Goal: Task Accomplishment & Management: Use online tool/utility

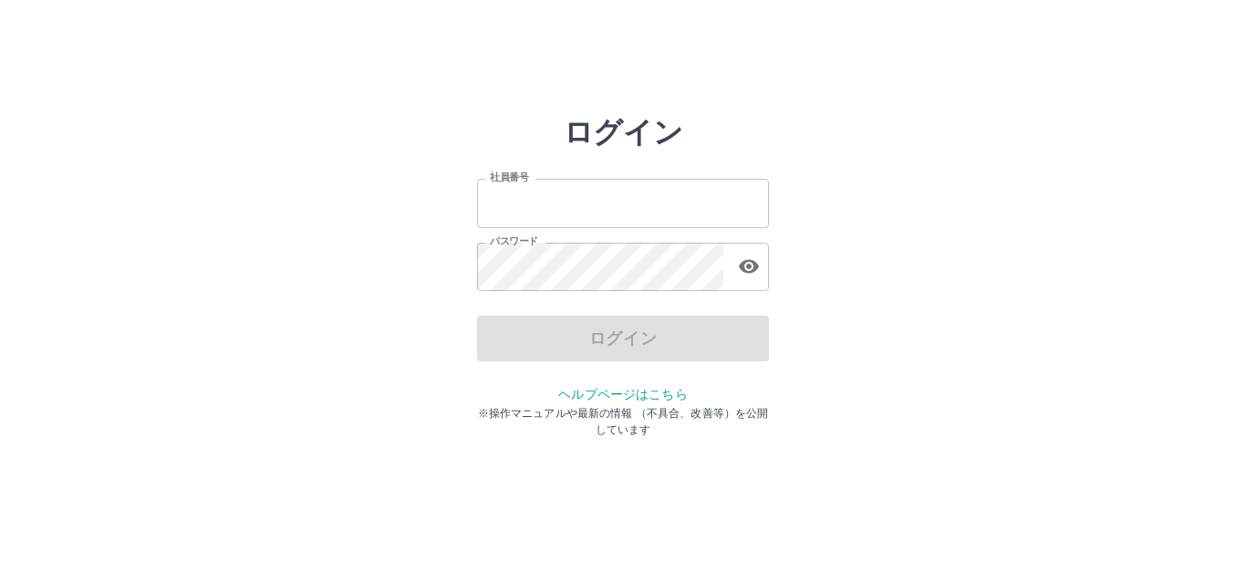
type input "*******"
click at [540, 357] on div "ログイン" at bounding box center [623, 339] width 292 height 46
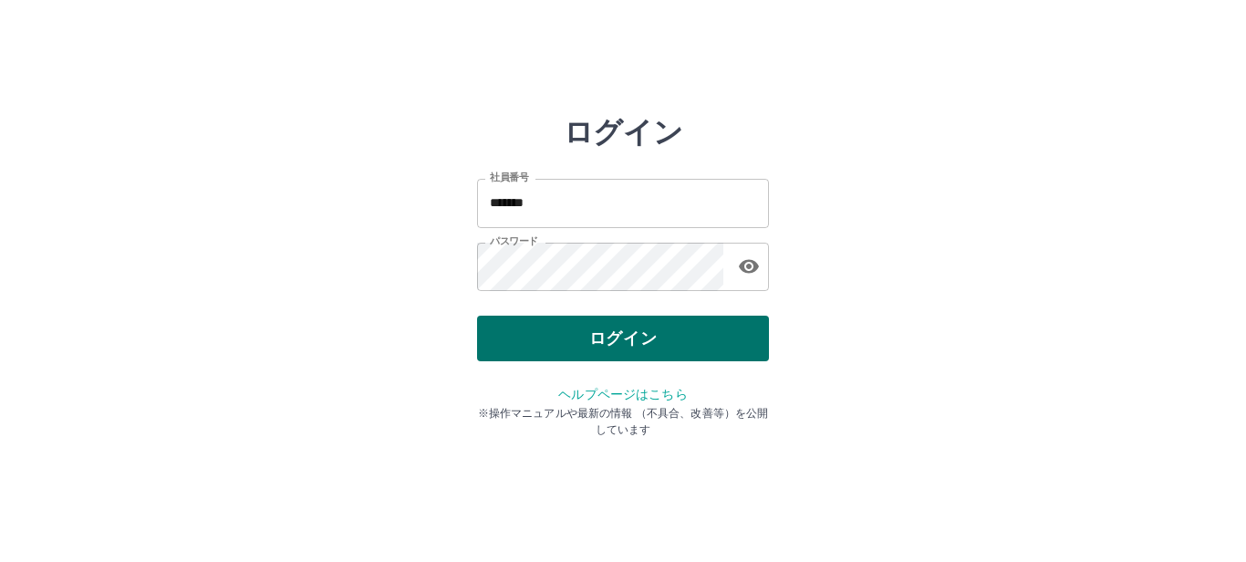
click at [541, 345] on button "ログイン" at bounding box center [623, 339] width 292 height 46
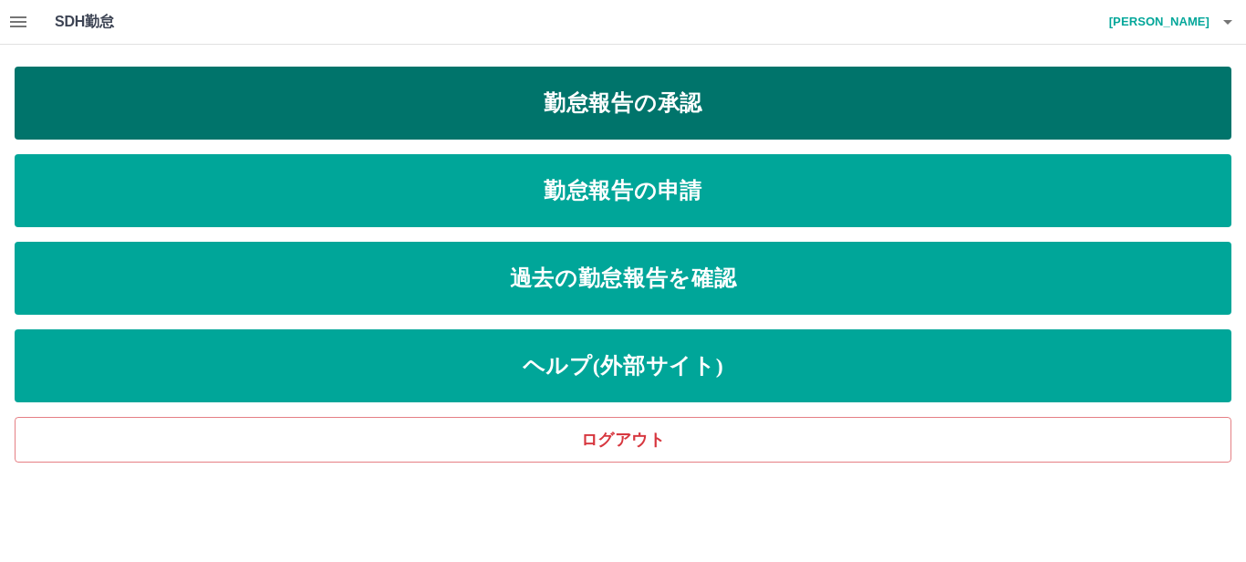
click at [679, 88] on link "勤怠報告の承認" at bounding box center [623, 103] width 1217 height 73
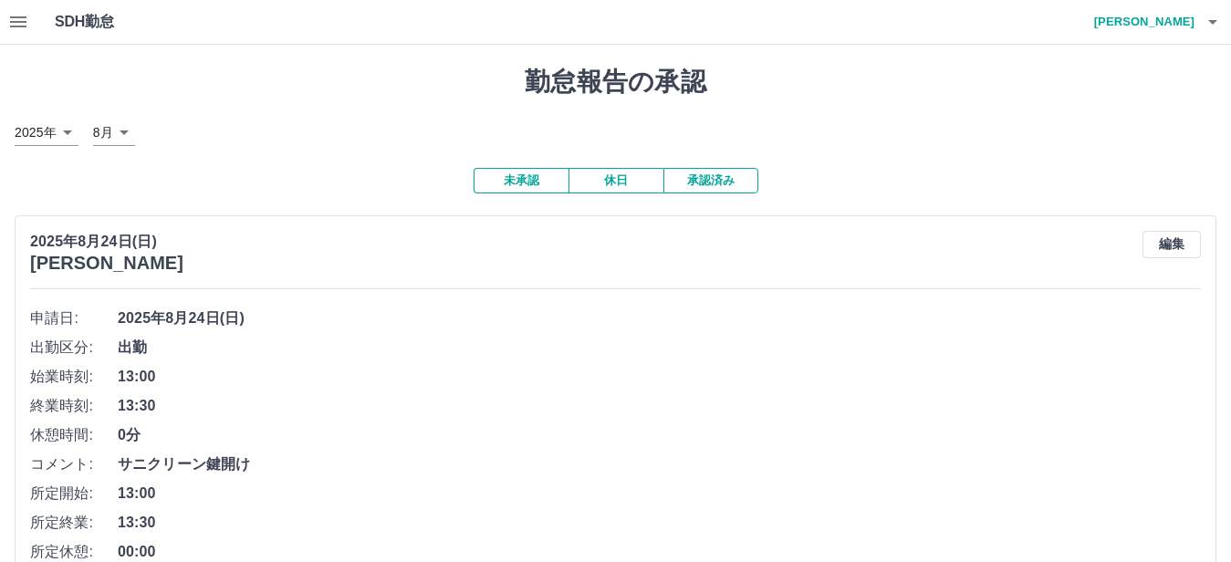
click at [16, 31] on icon "button" at bounding box center [18, 22] width 22 height 22
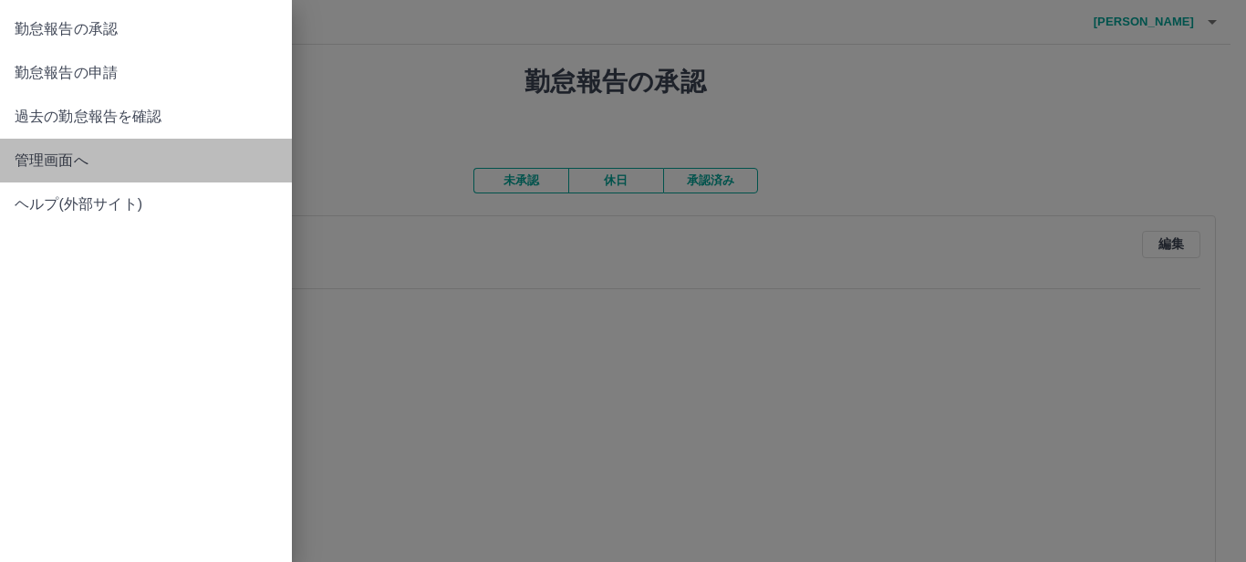
click at [57, 151] on span "管理画面へ" at bounding box center [146, 161] width 263 height 22
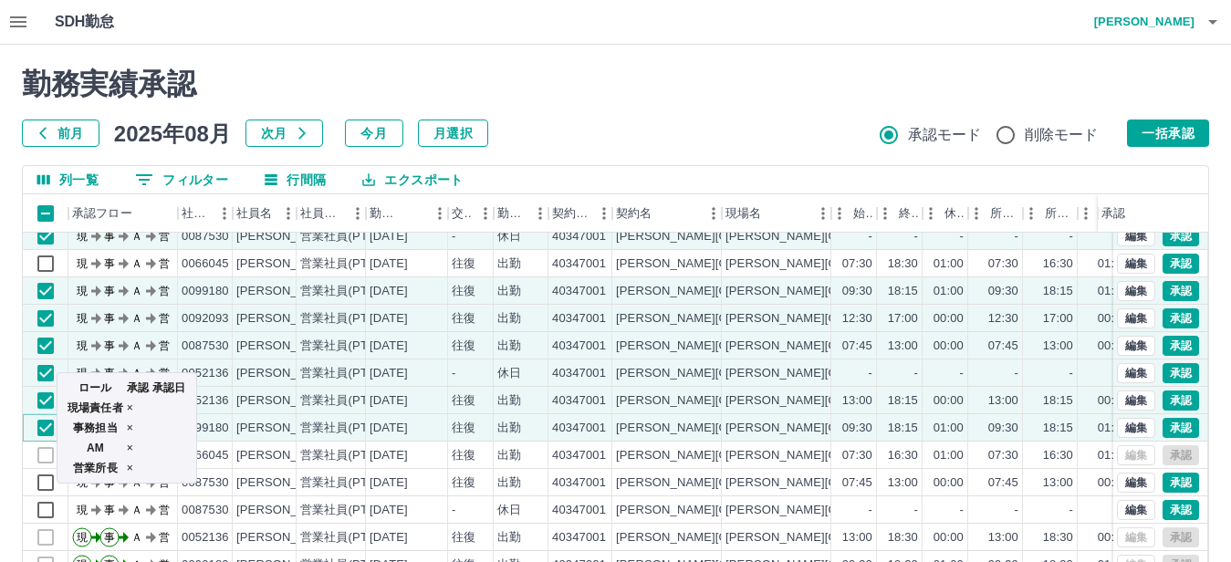
scroll to position [95, 0]
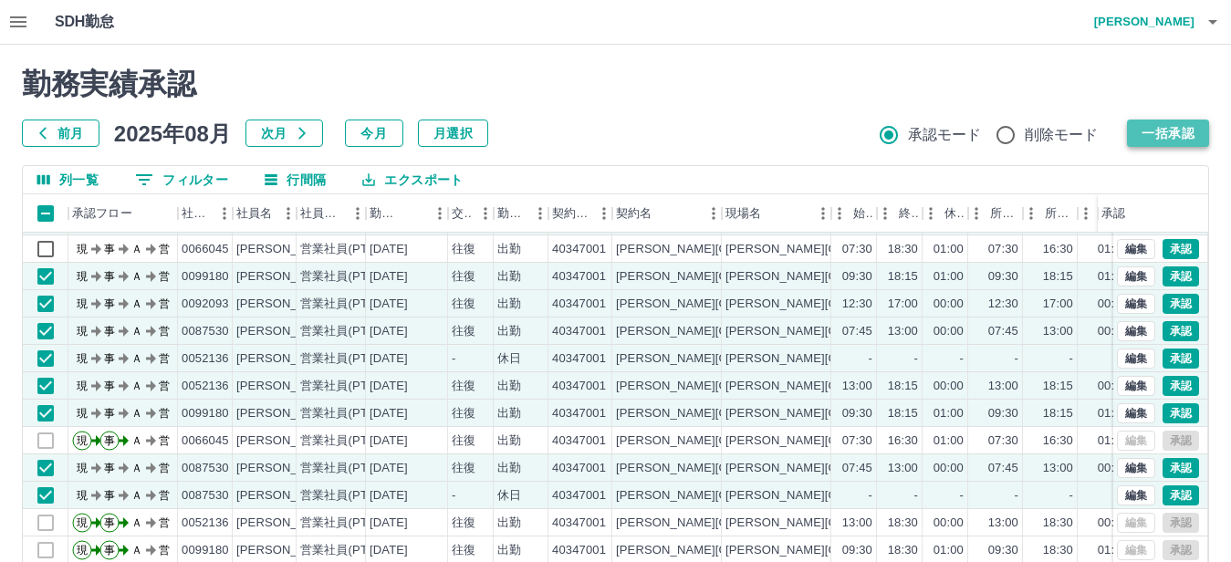
click at [1154, 122] on button "一括承認" at bounding box center [1168, 133] width 82 height 27
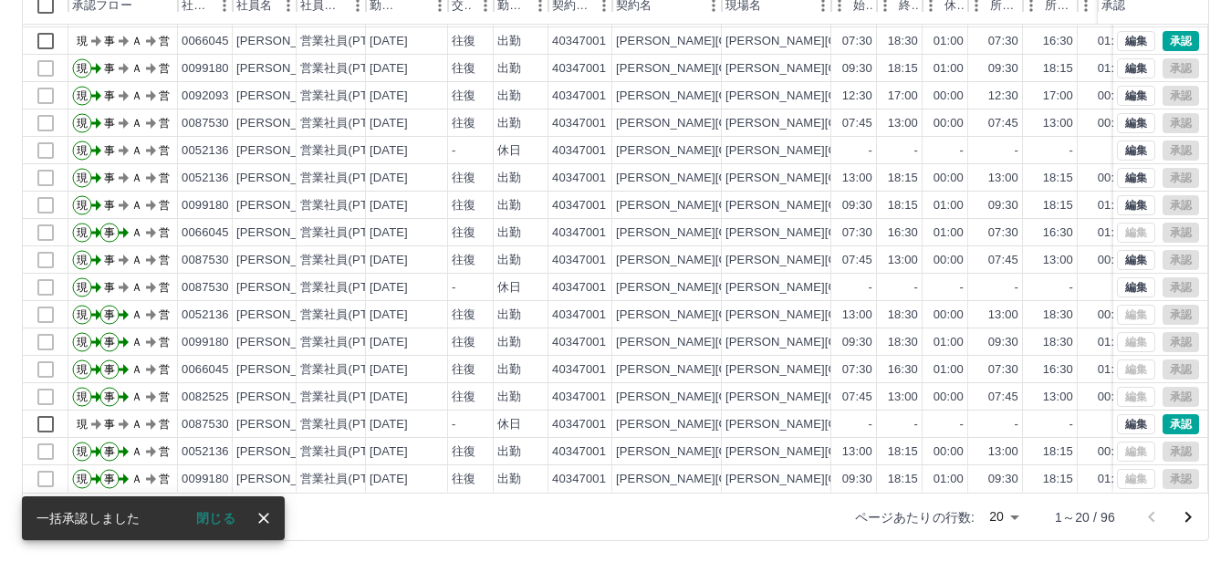
scroll to position [209, 0]
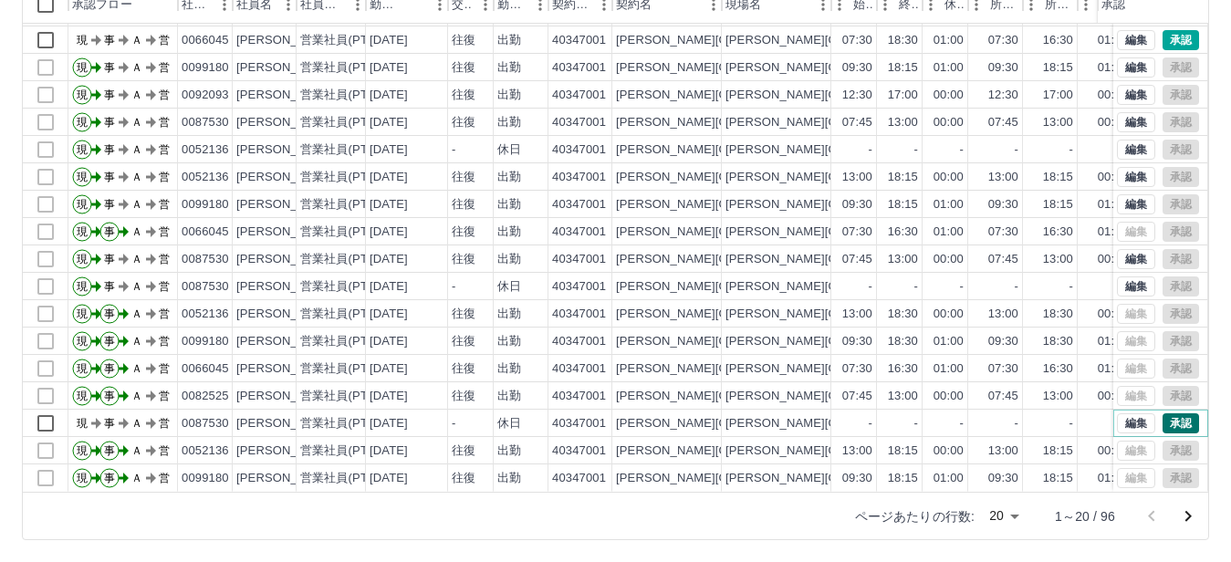
click at [1162, 413] on button "承認" at bounding box center [1180, 423] width 36 height 20
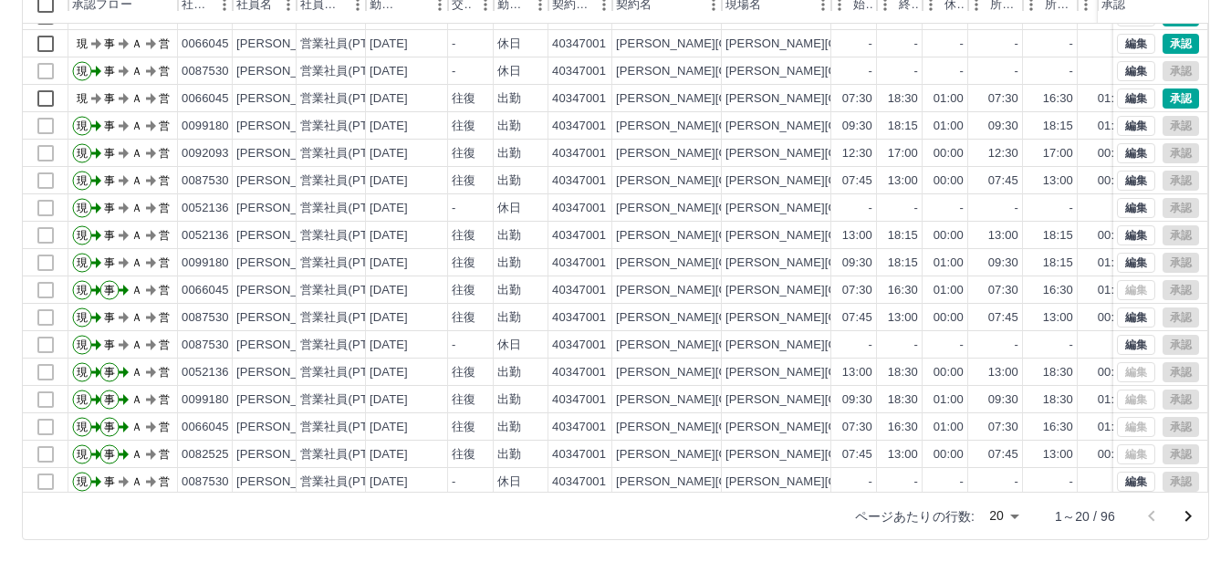
scroll to position [0, 0]
